Goal: Obtain resource: Obtain resource

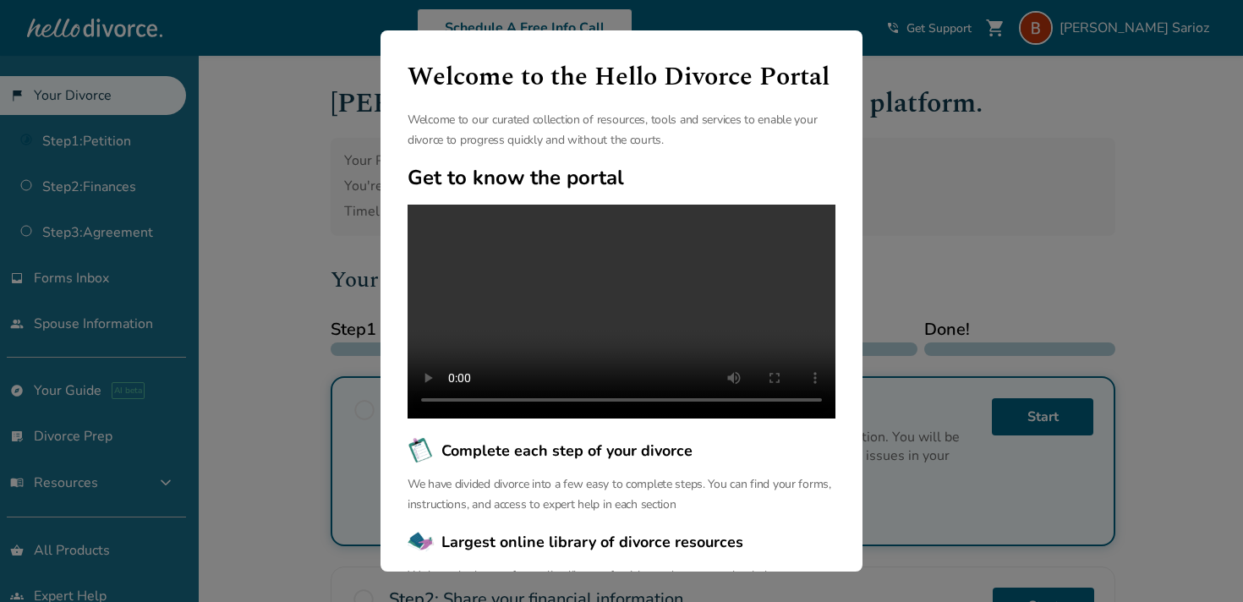
click at [906, 211] on div "Welcome to the Hello Divorce Portal Welcome to our curated collection of resour…" at bounding box center [621, 301] width 1243 height 602
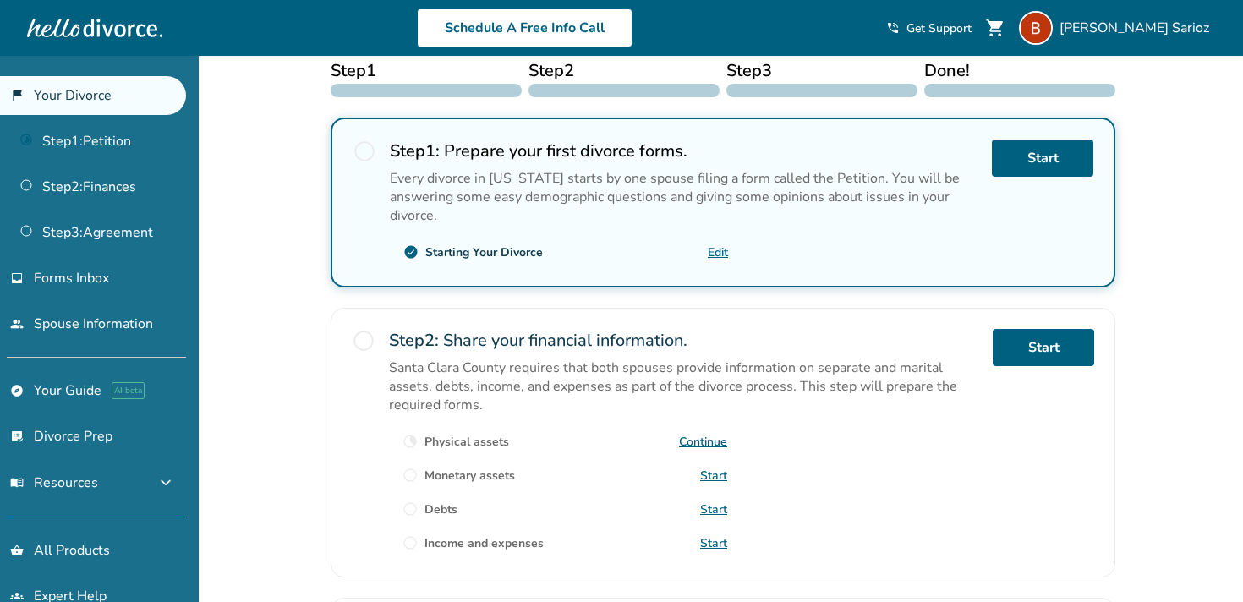
scroll to position [261, 0]
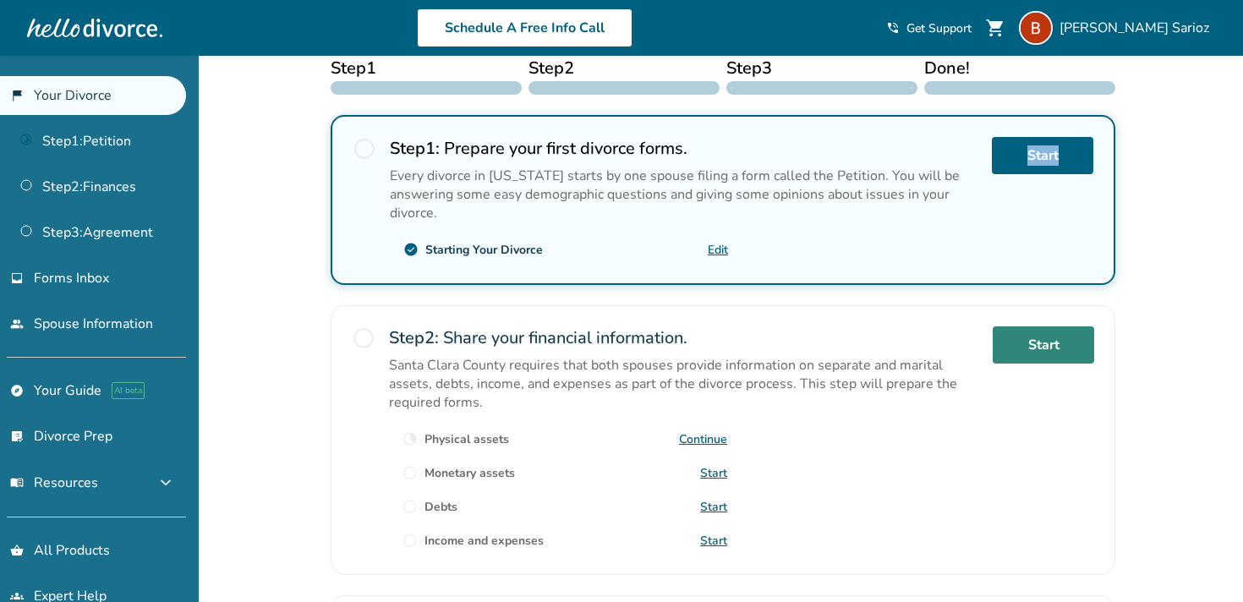
click at [1033, 352] on link "Start" at bounding box center [1043, 344] width 101 height 37
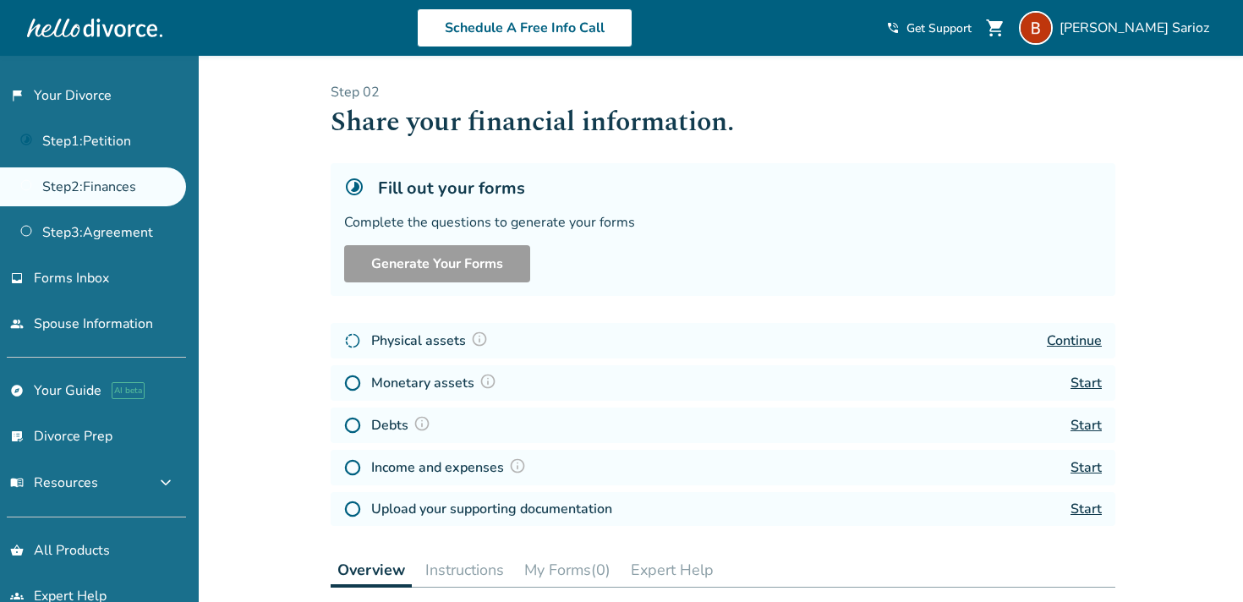
click at [1062, 338] on link "Continue" at bounding box center [1074, 340] width 55 height 19
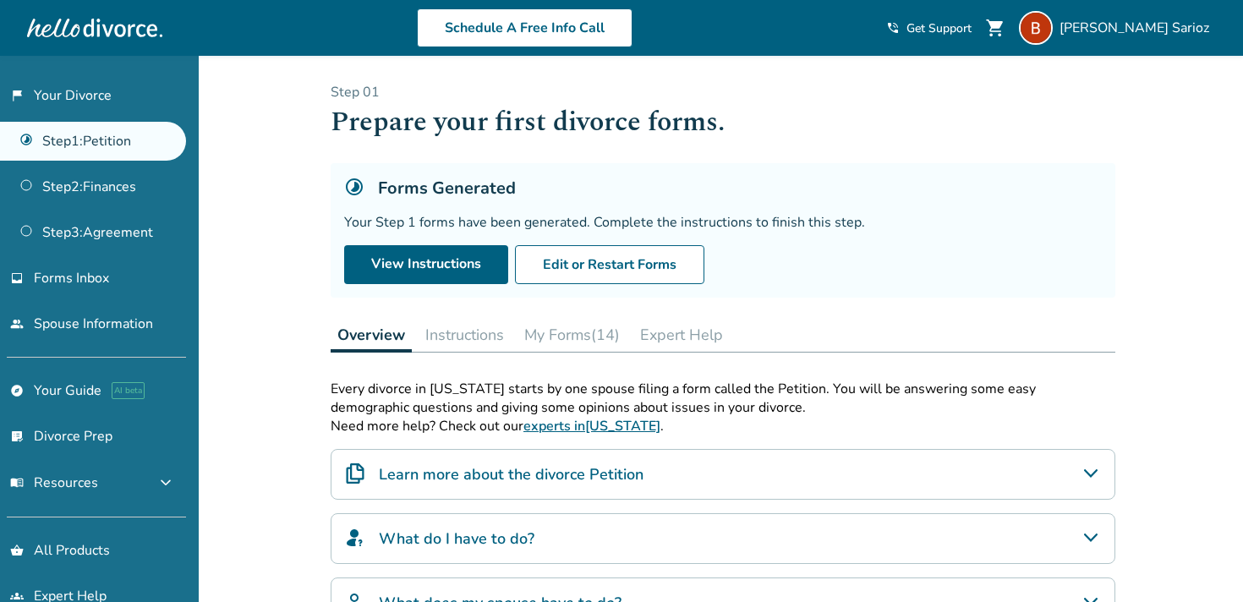
click at [557, 339] on button "My Forms (14)" at bounding box center [571, 335] width 109 height 34
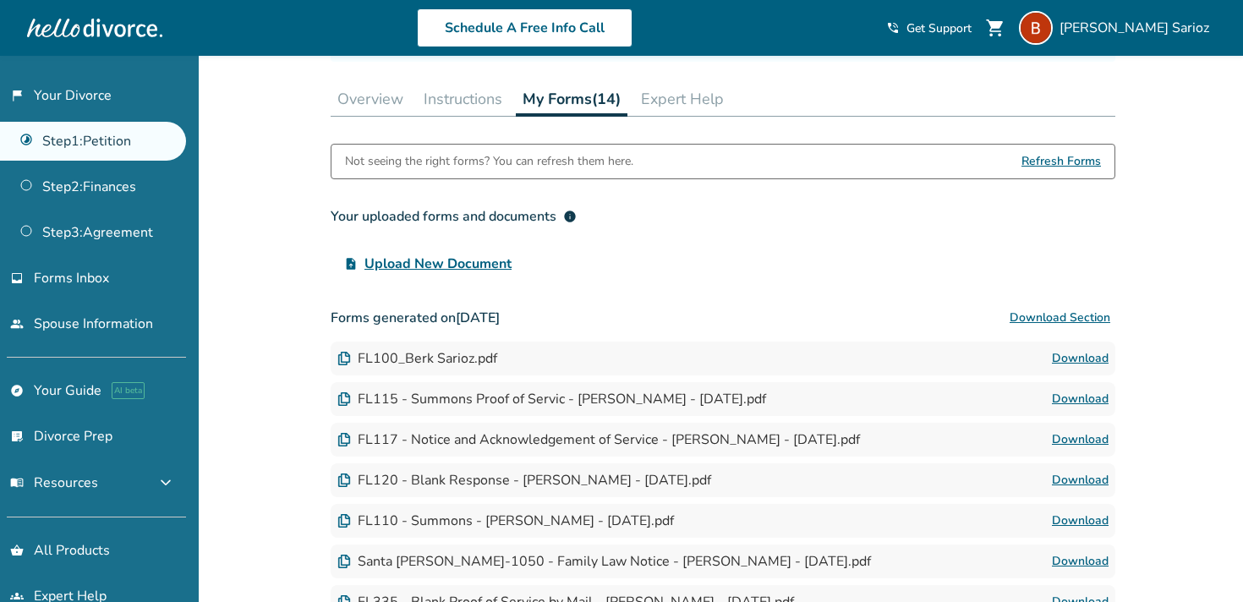
scroll to position [241, 0]
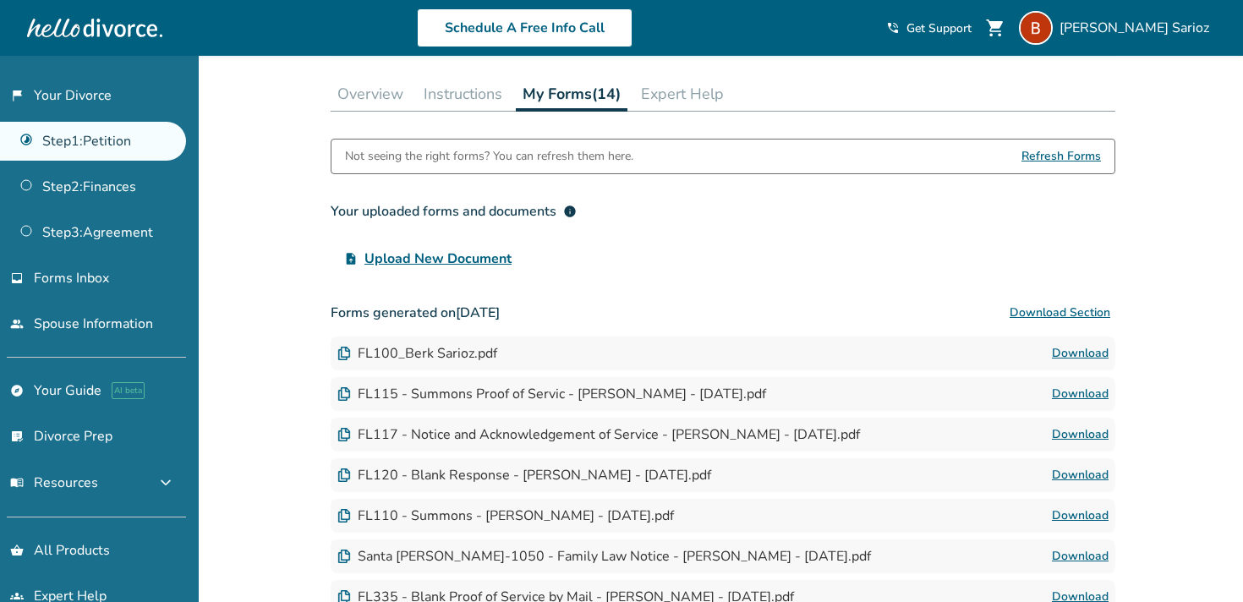
click at [1064, 353] on link "Download" at bounding box center [1080, 353] width 57 height 20
click at [1075, 393] on link "Download" at bounding box center [1080, 394] width 57 height 20
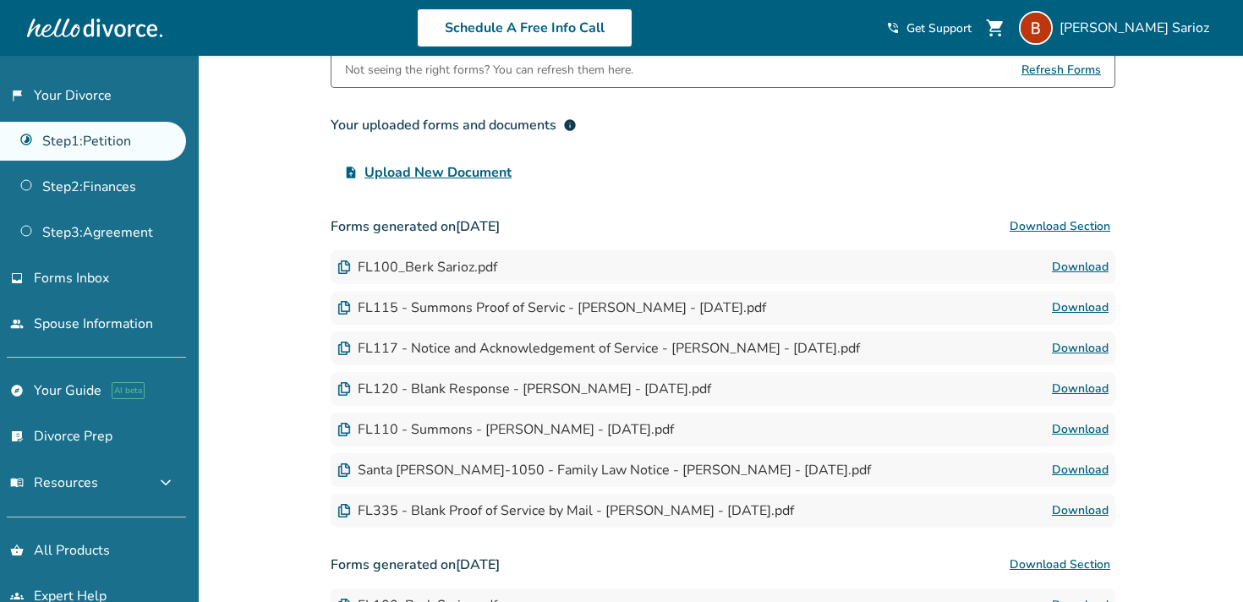
scroll to position [329, 0]
click at [1078, 506] on link "Download" at bounding box center [1080, 509] width 57 height 20
click at [1076, 386] on link "Download" at bounding box center [1080, 387] width 57 height 20
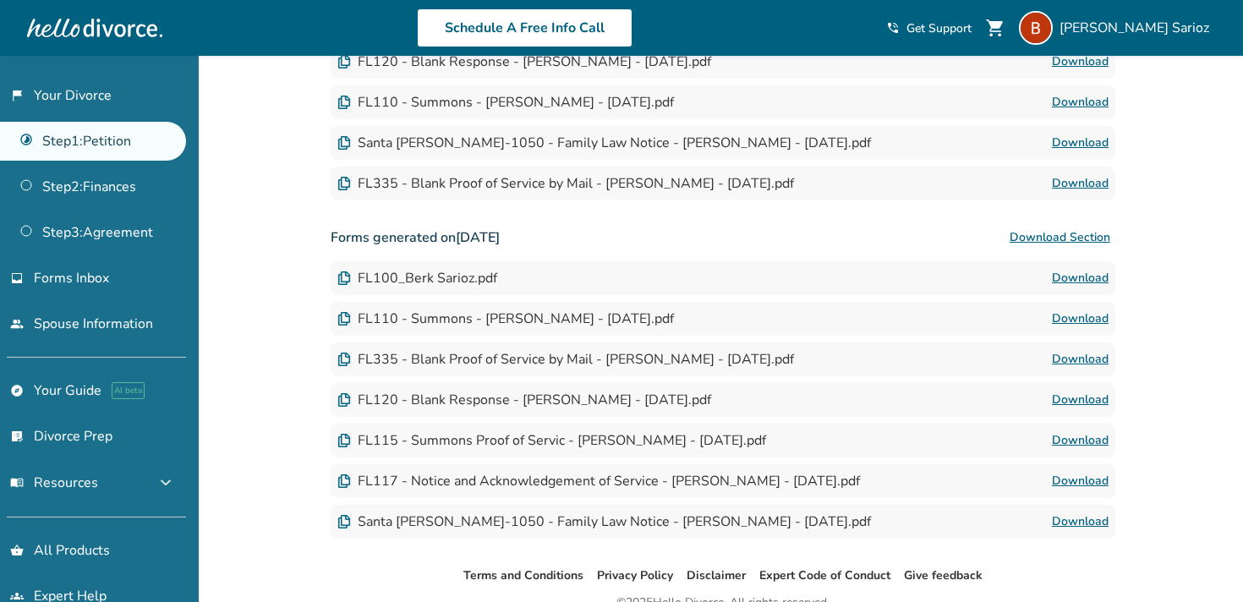
scroll to position [659, 0]
